Goal: Navigation & Orientation: Go to known website

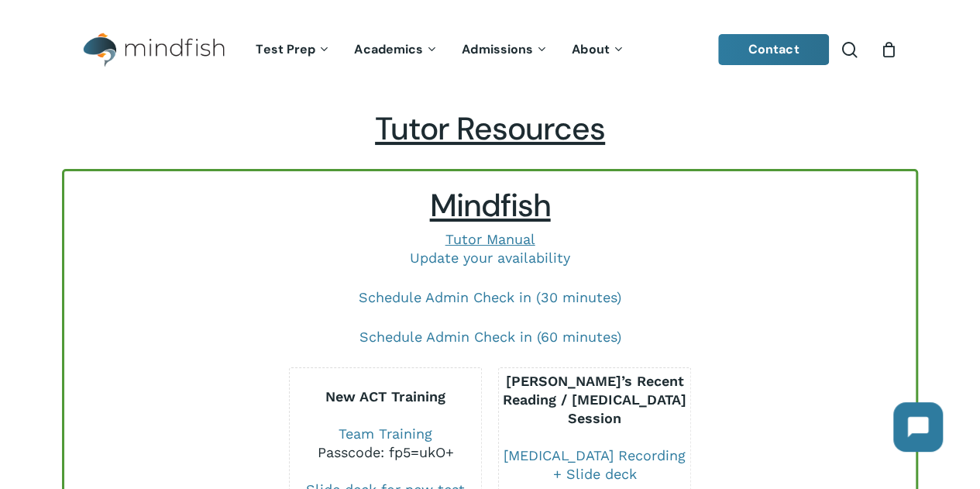
click at [197, 50] on img "Main Menu" at bounding box center [146, 50] width 126 height 35
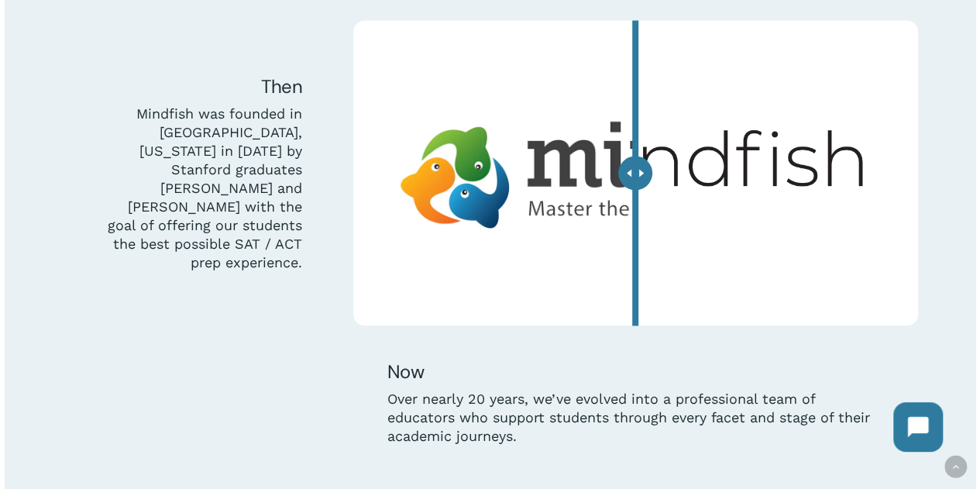
scroll to position [4028, 0]
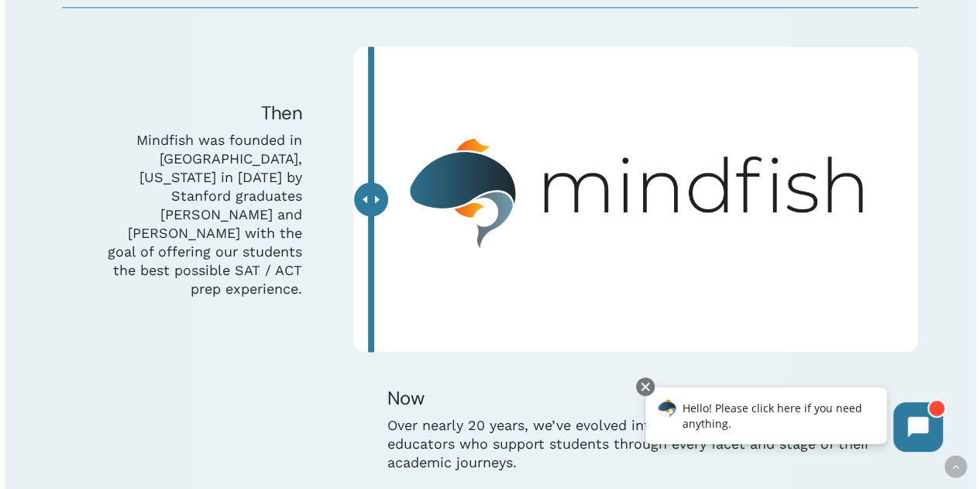
drag, startPoint x: 635, startPoint y: 199, endPoint x: 312, endPoint y: 233, distance: 324.9
click at [312, 233] on div "Then Mindfish was founded in [GEOGRAPHIC_DATA], [US_STATE] in [DATE] by Stanfor…" at bounding box center [489, 275] width 873 height 459
